Goal: Information Seeking & Learning: Learn about a topic

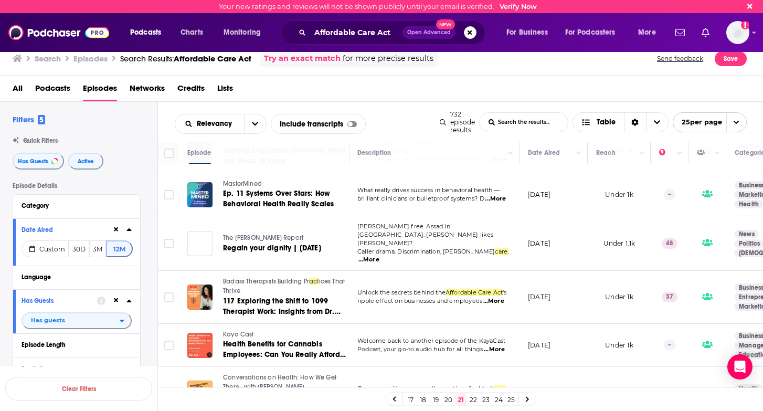
scroll to position [871, 1]
click at [474, 399] on link "22" at bounding box center [473, 399] width 10 height 13
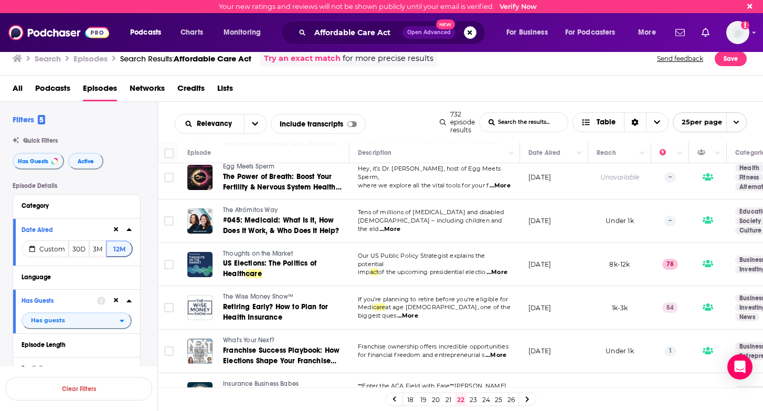
click at [472, 399] on link "23" at bounding box center [473, 399] width 10 height 13
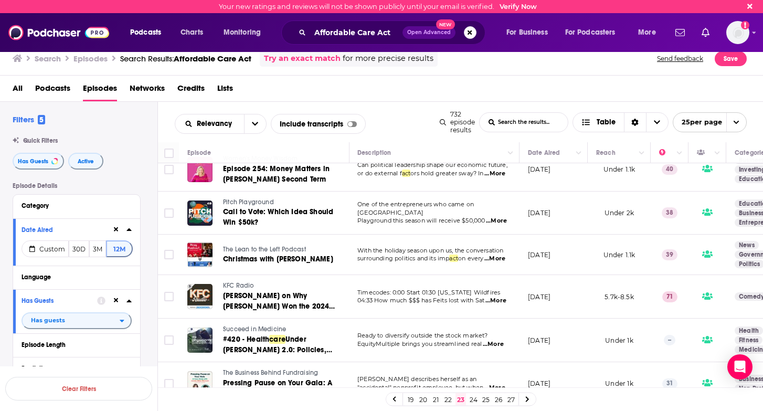
scroll to position [852, 1]
click at [471, 403] on link "24" at bounding box center [473, 399] width 10 height 13
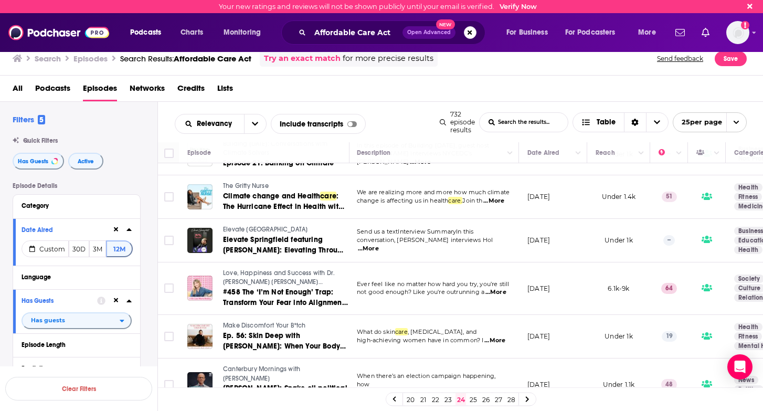
click at [472, 400] on link "25" at bounding box center [473, 399] width 10 height 13
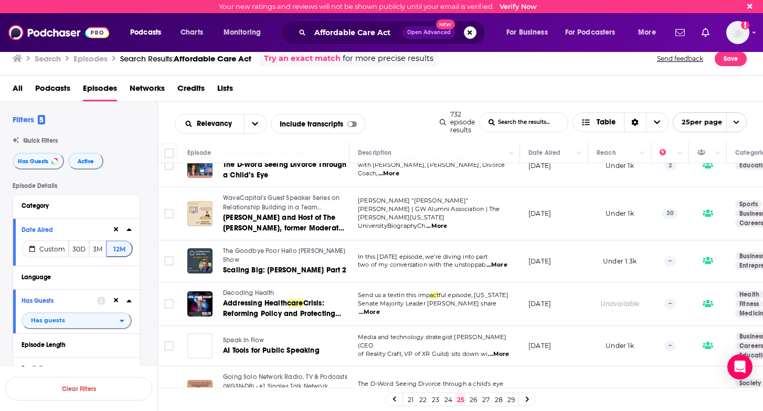
scroll to position [765, 0]
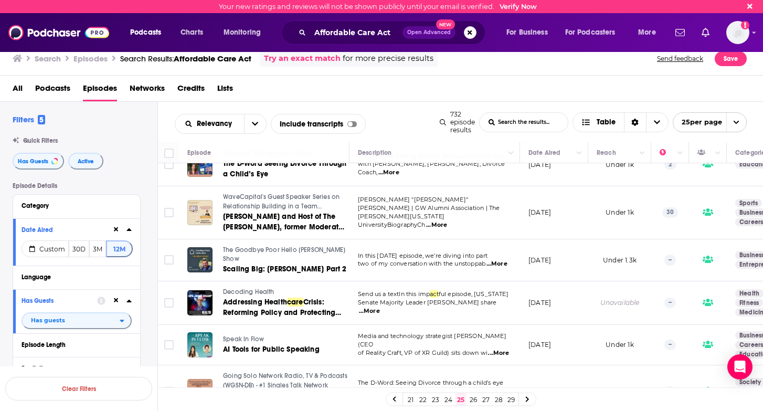
click at [380, 307] on span "...More" at bounding box center [369, 311] width 21 height 8
